Goal: Task Accomplishment & Management: Complete application form

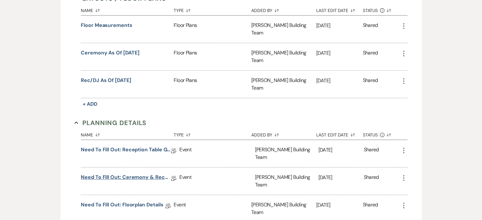
click at [140, 173] on link "Need to Fill Out: Ceremony & Reception Details" at bounding box center [126, 178] width 90 height 10
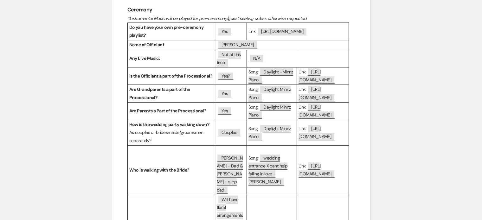
scroll to position [418, 0]
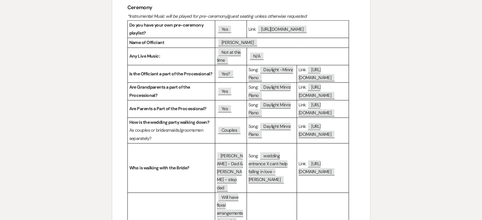
drag, startPoint x: 478, startPoint y: 74, endPoint x: 479, endPoint y: 81, distance: 6.7
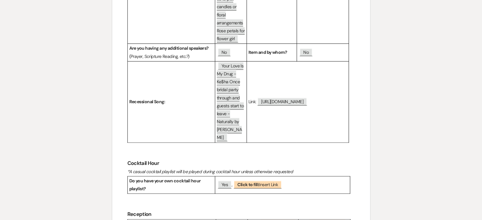
scroll to position [685, 0]
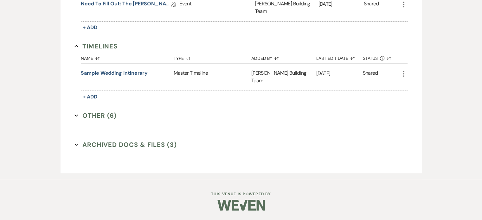
scroll to position [288, 0]
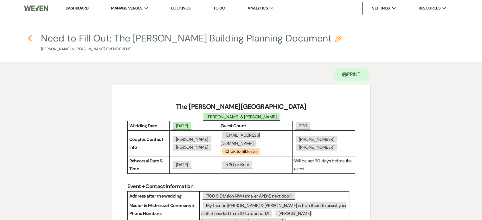
click at [31, 37] on icon "Previous" at bounding box center [30, 39] width 5 height 8
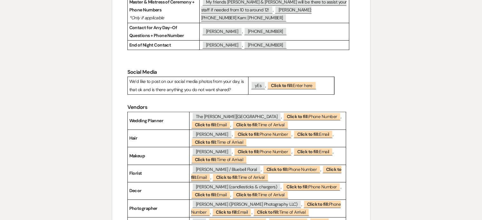
scroll to position [149, 0]
